Goal: Register for event/course

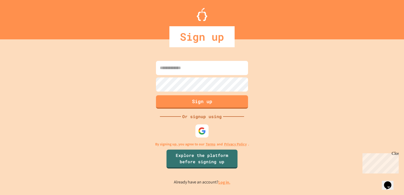
click at [211, 68] on input at bounding box center [202, 68] width 92 height 14
type input "**********"
click at [199, 100] on button "Sign up" at bounding box center [202, 102] width 94 height 14
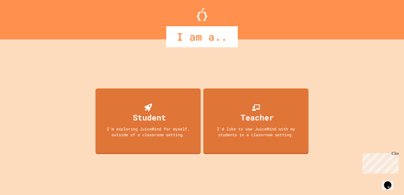
click at [83, 24] on div "I am a.." at bounding box center [202, 19] width 404 height 39
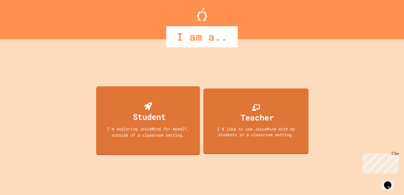
click at [140, 129] on div "I'm exploring JuiceMind for myself, outside of a classroom setting." at bounding box center [147, 132] width 93 height 12
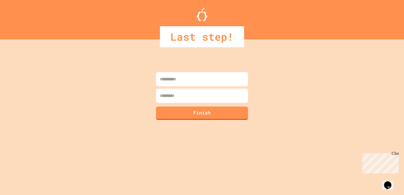
click at [181, 82] on input at bounding box center [202, 79] width 92 height 14
type input "******"
click at [183, 93] on input at bounding box center [202, 96] width 92 height 14
type input "*********"
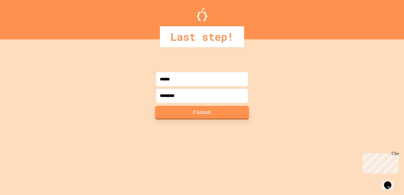
click at [190, 111] on button "Finish" at bounding box center [202, 113] width 94 height 14
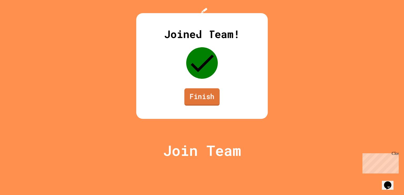
click at [196, 106] on link "Finish" at bounding box center [201, 96] width 35 height 17
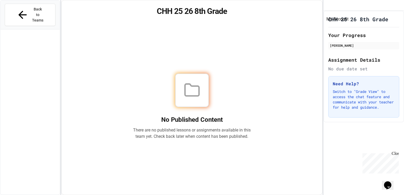
click at [327, 6] on icon "My Account" at bounding box center [327, 6] width 0 height 0
click at [366, 195] on div at bounding box center [202, 195] width 404 height 0
click at [33, 12] on span "Back to Teams" at bounding box center [38, 15] width 12 height 17
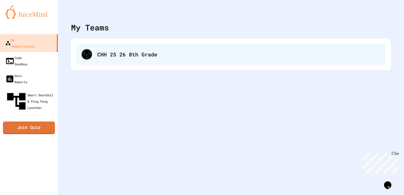
click at [108, 62] on div "CHH 25 26 8th Grade" at bounding box center [230, 54] width 309 height 21
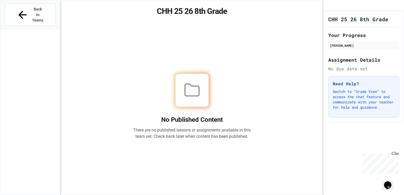
click at [40, 3] on div "Back to Teams" at bounding box center [30, 15] width 59 height 29
click at [39, 3] on div "Back to Teams" at bounding box center [30, 15] width 59 height 29
click at [39, 11] on span "Back to Teams" at bounding box center [38, 15] width 12 height 17
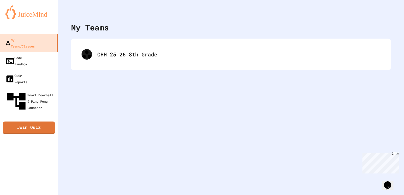
click at [39, 11] on img at bounding box center [28, 12] width 47 height 14
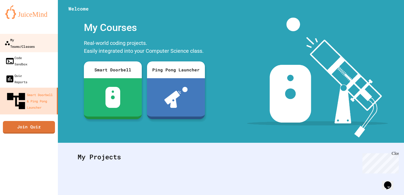
click at [17, 38] on div "My Teams/Classes" at bounding box center [19, 43] width 30 height 13
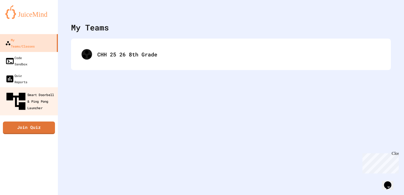
click at [34, 87] on link "Smart Doorbell & Ping Pong Launcher" at bounding box center [29, 101] width 60 height 28
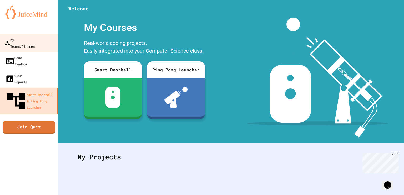
click at [41, 44] on link "My Teams/Classes" at bounding box center [29, 43] width 60 height 18
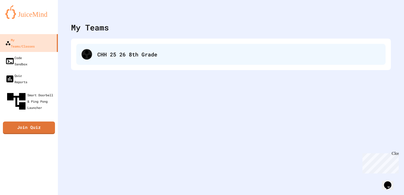
click at [89, 57] on icon at bounding box center [86, 54] width 11 height 11
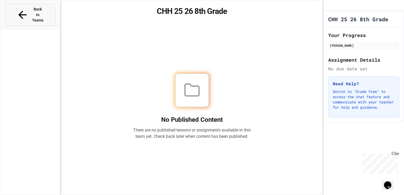
click at [32, 9] on span "Back to Teams" at bounding box center [38, 15] width 12 height 17
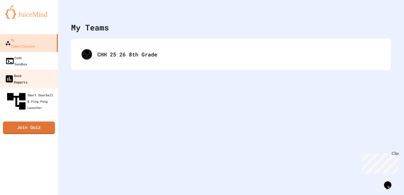
click at [30, 70] on link "Quiz Reports" at bounding box center [29, 79] width 60 height 18
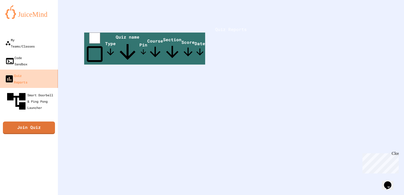
click at [33, 70] on link "Quiz Reports" at bounding box center [29, 79] width 60 height 18
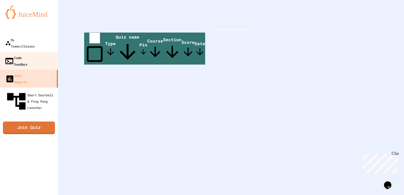
click at [27, 54] on div "Code Sandbox" at bounding box center [15, 60] width 23 height 13
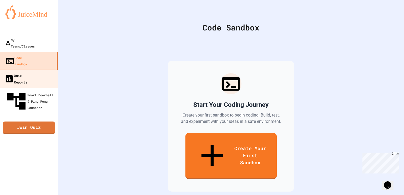
click at [27, 72] on div "Quiz Reports" at bounding box center [15, 78] width 23 height 13
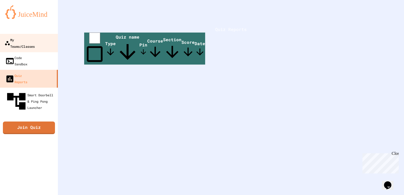
click at [30, 45] on link "My Teams/Classes" at bounding box center [29, 43] width 60 height 18
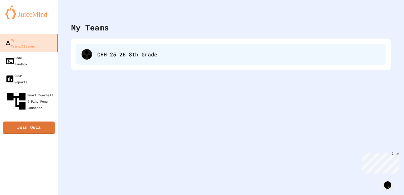
click at [140, 55] on div "CHH 25 26 8th Grade" at bounding box center [238, 54] width 283 height 8
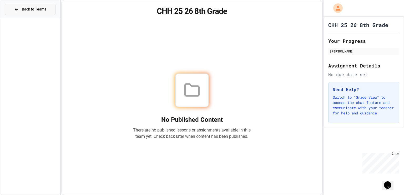
click at [18, 9] on icon at bounding box center [16, 9] width 5 height 5
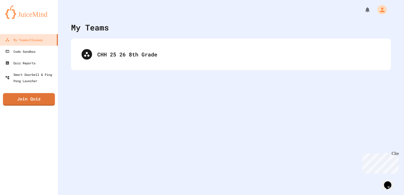
drag, startPoint x: 24, startPoint y: 91, endPoint x: 24, endPoint y: 96, distance: 4.7
click at [24, 96] on div "My Teams/Classes Code Sandbox Quiz Reports Smart Doorbell & Ping Pong Launcher …" at bounding box center [29, 97] width 58 height 195
click at [23, 98] on link "Join Quiz" at bounding box center [29, 99] width 52 height 13
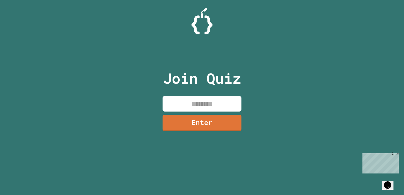
click at [187, 108] on input at bounding box center [201, 104] width 79 height 16
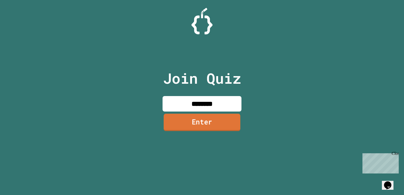
type input "********"
click at [211, 117] on link "Enter" at bounding box center [201, 122] width 77 height 17
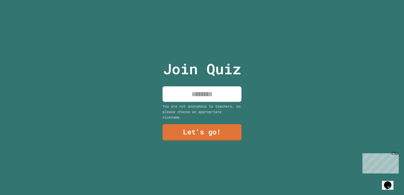
click at [208, 101] on input at bounding box center [201, 94] width 79 height 16
type input "*"
type input "**********"
click at [222, 131] on link "Let's go!" at bounding box center [202, 132] width 78 height 17
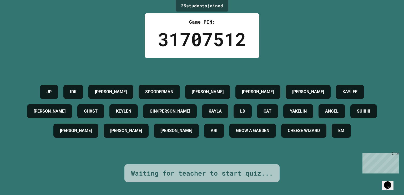
click at [92, 128] on h4 "[PERSON_NAME]" at bounding box center [76, 131] width 32 height 6
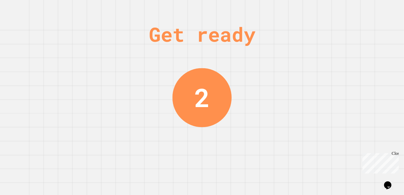
click at [218, 127] on div "Get ready 2" at bounding box center [201, 97] width 39 height 195
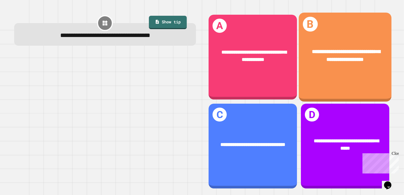
click at [358, 75] on div "**********" at bounding box center [345, 57] width 93 height 89
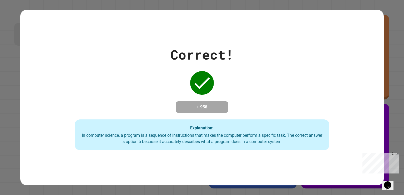
click at [266, 111] on div "Correct! + 958 Explanation: In computer science, a program is a sequence of ins…" at bounding box center [201, 98] width 363 height 106
click at [395, 153] on div "Close" at bounding box center [394, 154] width 7 height 7
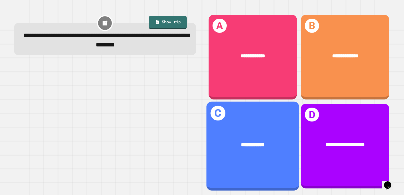
click at [252, 121] on div "**********" at bounding box center [252, 145] width 93 height 89
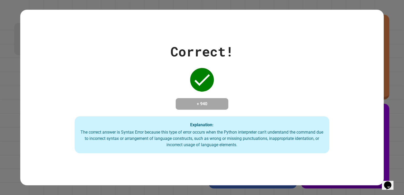
click at [252, 121] on div "Explanation: The correct answer is Syntax Error because this type of error occu…" at bounding box center [202, 134] width 254 height 37
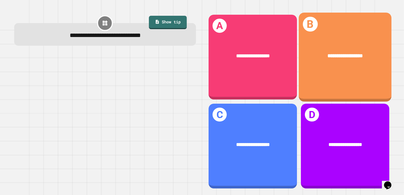
click at [337, 78] on div "**********" at bounding box center [345, 57] width 93 height 89
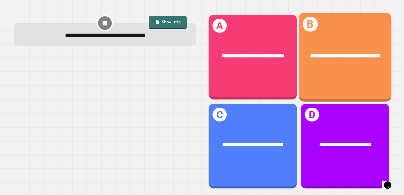
click at [327, 60] on div "**********" at bounding box center [345, 56] width 72 height 8
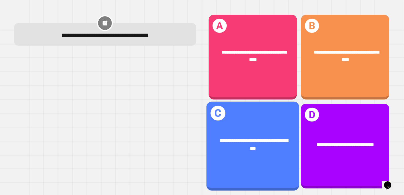
click at [268, 150] on div "**********" at bounding box center [253, 145] width 72 height 16
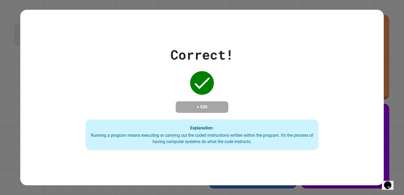
click at [268, 150] on div "Explanation: Running a program means executing or carrying out the coded instru…" at bounding box center [201, 135] width 233 height 31
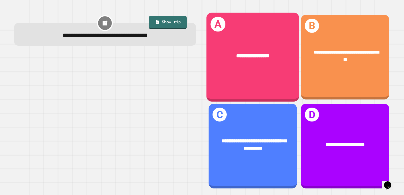
click at [273, 84] on div "**********" at bounding box center [252, 57] width 93 height 89
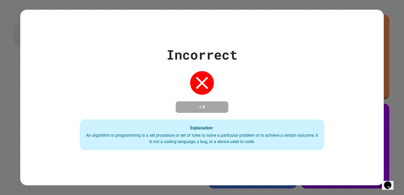
click at [273, 84] on div "Incorrect + 0 Explanation: An algorithm in programming is a set procedure or se…" at bounding box center [201, 98] width 349 height 106
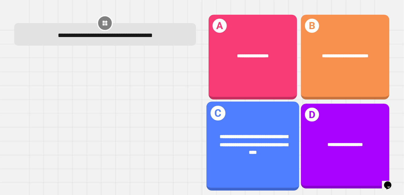
click at [258, 149] on div "**********" at bounding box center [253, 144] width 72 height 23
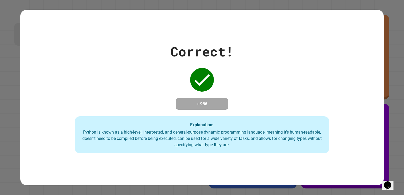
click at [258, 148] on div "Python is known as a high-level, interpreted, and general-purpose dynamic progr…" at bounding box center [202, 138] width 244 height 19
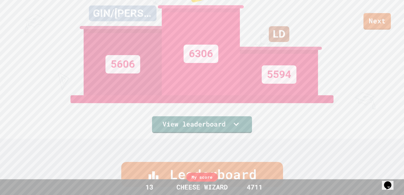
scroll to position [55, 0]
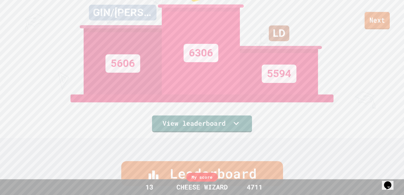
click at [378, 22] on link "Next" at bounding box center [376, 20] width 25 height 17
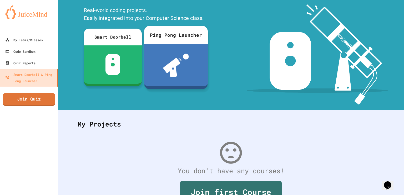
scroll to position [64, 0]
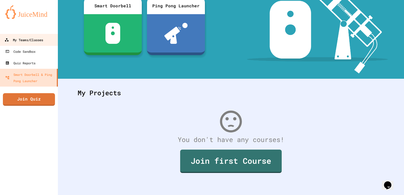
click at [34, 45] on link "My Teams/Classes" at bounding box center [29, 40] width 60 height 12
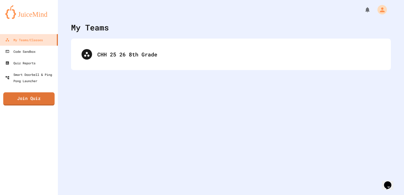
click at [33, 102] on link "Join Quiz" at bounding box center [28, 99] width 51 height 13
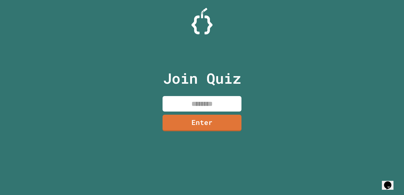
click at [200, 106] on input at bounding box center [201, 104] width 79 height 16
type input "********"
click at [222, 126] on link "Enter" at bounding box center [202, 122] width 78 height 17
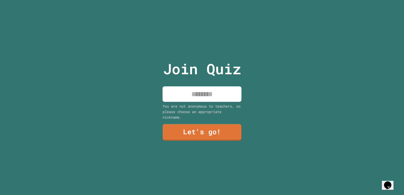
click at [202, 98] on input at bounding box center [201, 94] width 79 height 16
type input "******"
click at [201, 128] on link "Let's go!" at bounding box center [202, 132] width 80 height 17
click at [202, 0] on div at bounding box center [202, 0] width 0 height 0
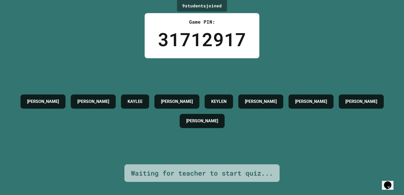
click at [218, 118] on h4 "[PERSON_NAME]" at bounding box center [202, 121] width 32 height 6
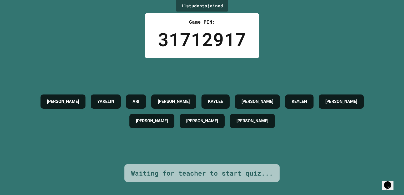
click at [218, 118] on h4 "[PERSON_NAME]" at bounding box center [202, 121] width 32 height 6
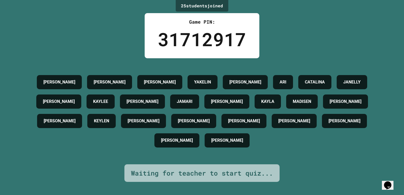
click at [243, 144] on h4 "[PERSON_NAME]" at bounding box center [227, 140] width 32 height 6
click at [116, 124] on div "KEYLEN" at bounding box center [101, 121] width 28 height 14
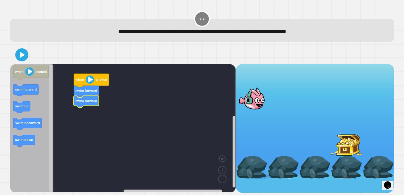
click at [90, 84] on image "Blockly Workspace" at bounding box center [90, 79] width 8 height 8
click at [91, 81] on image "Blockly Workspace" at bounding box center [90, 79] width 8 height 8
click at [93, 80] on image "Blockly Workspace" at bounding box center [90, 79] width 8 height 8
click at [88, 80] on image "Blockly Workspace" at bounding box center [90, 79] width 8 height 8
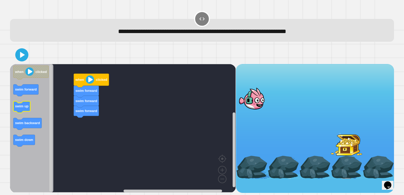
click at [25, 106] on text "swim up" at bounding box center [21, 106] width 13 height 4
click at [89, 80] on image "Blockly Workspace" at bounding box center [90, 79] width 8 height 8
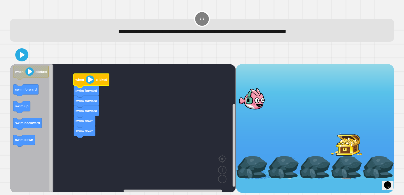
click at [89, 80] on image "Blockly Workspace" at bounding box center [90, 79] width 8 height 8
click at [88, 81] on image "Blockly Workspace" at bounding box center [90, 79] width 8 height 8
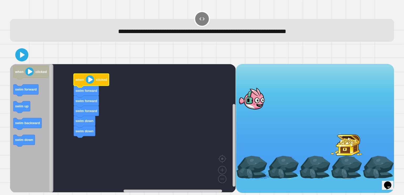
click at [88, 81] on image "Blockly Workspace" at bounding box center [90, 79] width 8 height 8
click at [68, 63] on div at bounding box center [201, 55] width 383 height 18
click at [37, 73] on text "clicked" at bounding box center [40, 72] width 11 height 4
click at [28, 73] on image "Blockly Workspace" at bounding box center [29, 72] width 8 height 8
click at [83, 78] on div "when clicked swim forward swim forward swim forward swim down swim down when cl…" at bounding box center [123, 128] width 226 height 129
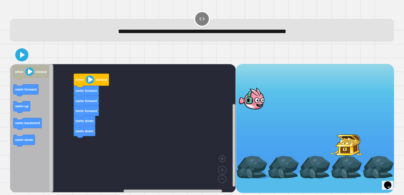
click at [90, 82] on image "Blockly Workspace" at bounding box center [90, 79] width 8 height 8
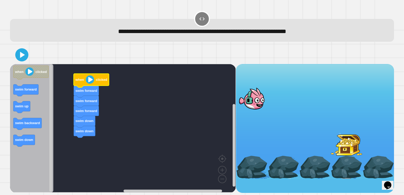
click at [90, 82] on image "Blockly Workspace" at bounding box center [90, 79] width 8 height 8
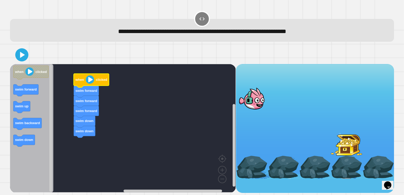
click at [90, 82] on image "Blockly Workspace" at bounding box center [90, 79] width 8 height 8
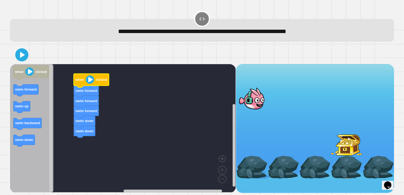
click at [90, 82] on image "Blockly Workspace" at bounding box center [90, 79] width 8 height 8
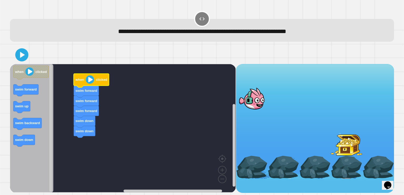
drag, startPoint x: 255, startPoint y: 107, endPoint x: 302, endPoint y: 113, distance: 46.7
click at [302, 113] on div at bounding box center [315, 121] width 158 height 115
click at [90, 79] on image "Blockly Workspace" at bounding box center [90, 79] width 8 height 8
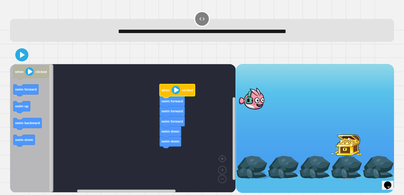
click at [172, 90] on image "Blockly Workspace" at bounding box center [176, 90] width 8 height 8
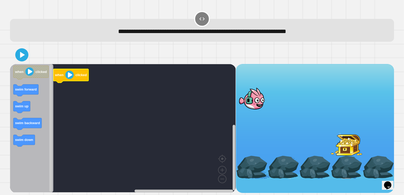
click at [71, 75] on image "Blockly Workspace" at bounding box center [69, 75] width 8 height 8
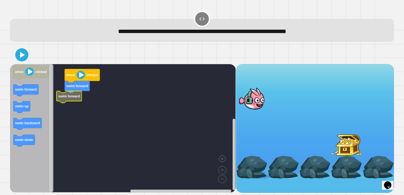
click at [74, 106] on rect "Blockly Workspace" at bounding box center [123, 128] width 226 height 129
click at [73, 100] on g "when clicked swim forward swim forward" at bounding box center [126, 128] width 233 height 129
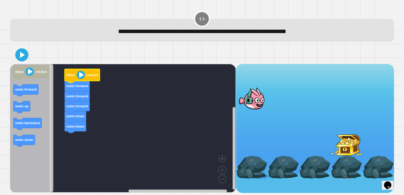
click at [80, 75] on image "Blockly Workspace" at bounding box center [81, 75] width 8 height 8
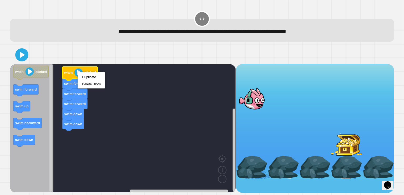
click at [70, 76] on icon "Blockly Workspace" at bounding box center [80, 74] width 35 height 14
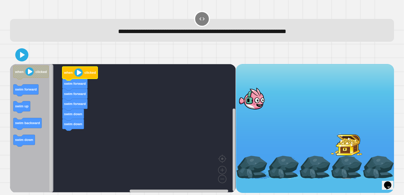
click at [70, 76] on icon "Blockly Workspace" at bounding box center [80, 74] width 35 height 14
click at [111, 83] on rect "Blockly Workspace" at bounding box center [123, 128] width 226 height 129
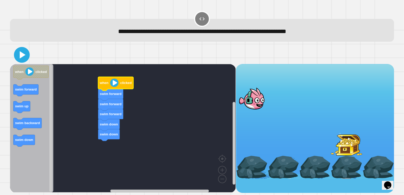
click at [22, 61] on icon at bounding box center [22, 55] width 13 height 13
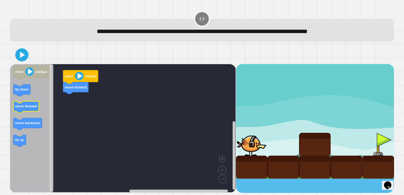
click at [29, 105] on g "move forward" at bounding box center [25, 107] width 25 height 12
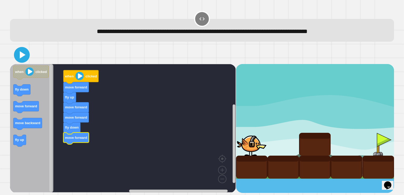
click at [26, 56] on icon at bounding box center [22, 55] width 13 height 13
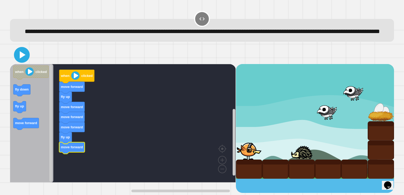
click at [21, 59] on icon at bounding box center [23, 54] width 6 height 7
click at [90, 78] on text "clicked" at bounding box center [86, 76] width 11 height 4
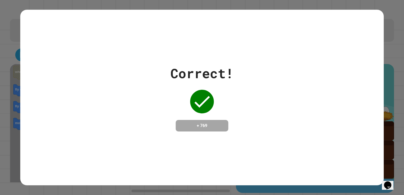
click at [202, 143] on div "Correct! + 769" at bounding box center [201, 98] width 363 height 176
click at [108, 132] on div "Correct! + 769" at bounding box center [201, 98] width 363 height 68
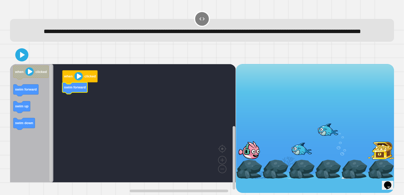
click at [61, 107] on div "when clicked swim forward when clicked swim forward swim up swim down" at bounding box center [123, 128] width 226 height 129
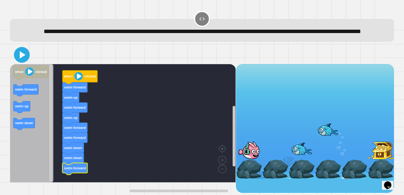
click at [24, 59] on icon at bounding box center [23, 54] width 6 height 7
click at [109, 100] on rect "Blockly Workspace" at bounding box center [123, 123] width 226 height 119
click at [57, 86] on rect "Blockly Workspace" at bounding box center [123, 123] width 226 height 119
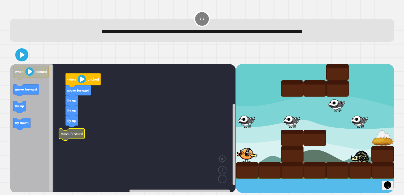
click at [75, 139] on g "when clicked move forward fly up fly up fly up move forward" at bounding box center [126, 128] width 233 height 129
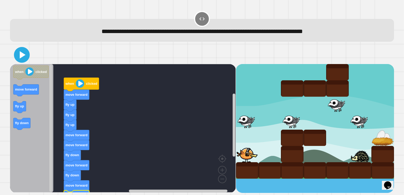
click at [23, 58] on icon at bounding box center [22, 55] width 13 height 13
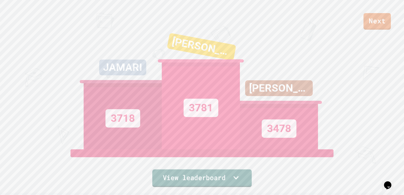
click at [240, 171] on link "View leaderboard" at bounding box center [201, 179] width 99 height 18
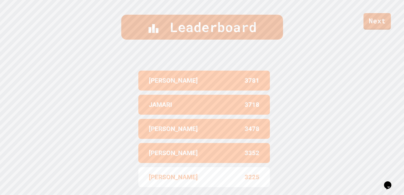
scroll to position [217, 0]
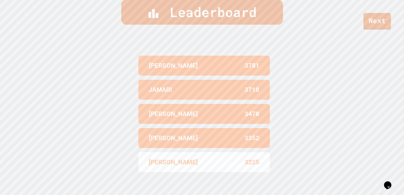
click at [382, 27] on link "Next" at bounding box center [377, 21] width 28 height 17
